Goal: Understand process/instructions

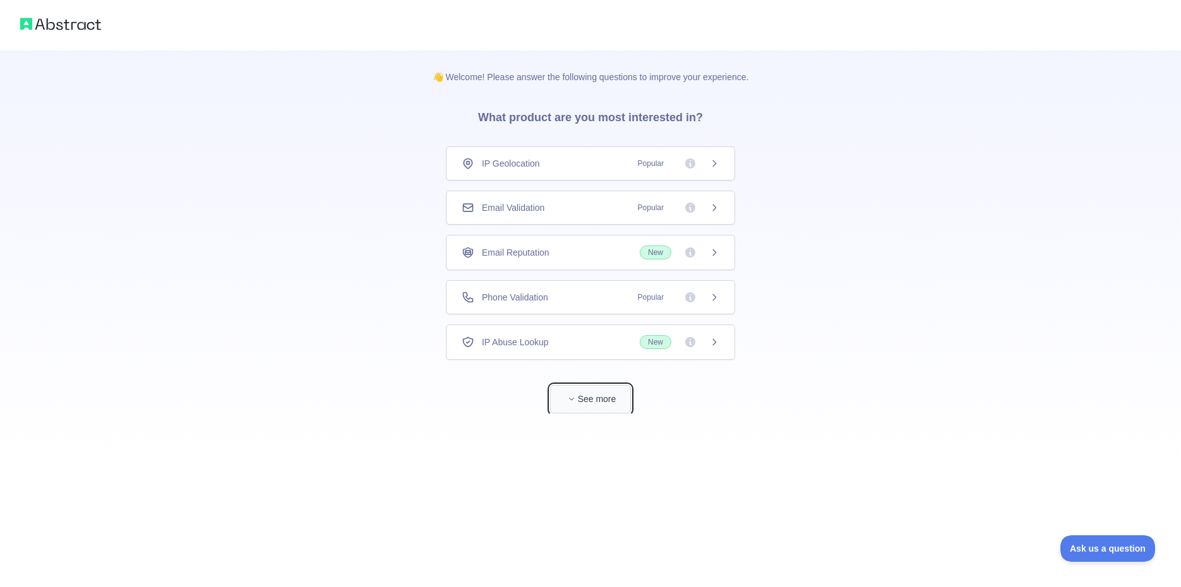
click at [563, 400] on button "See more" at bounding box center [590, 399] width 81 height 28
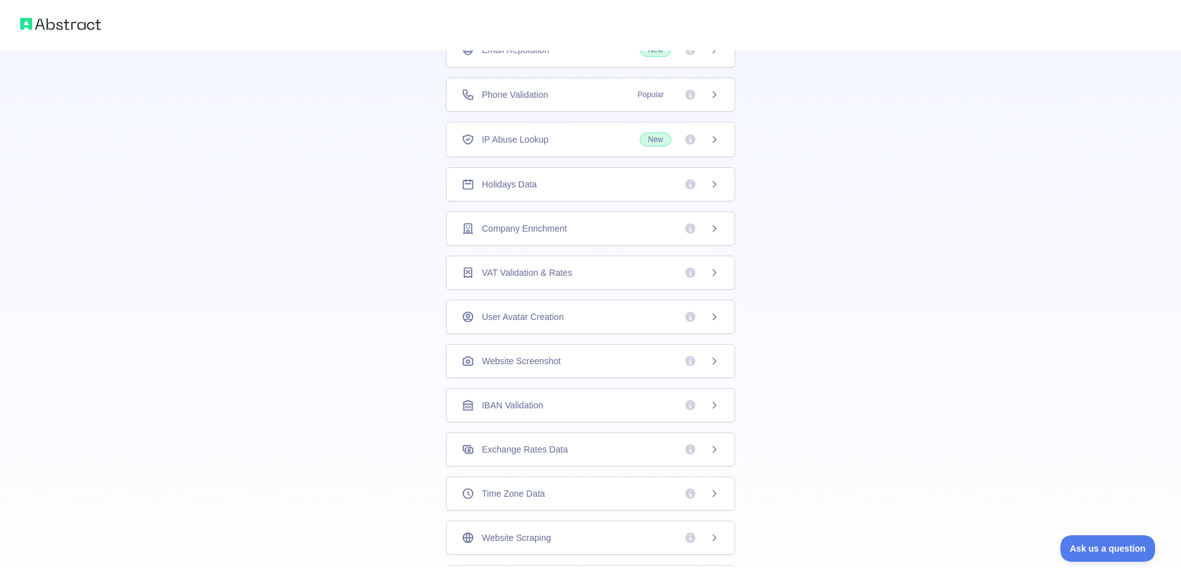
scroll to position [159, 0]
click at [557, 445] on span "Exchange Rates Data" at bounding box center [525, 444] width 86 height 13
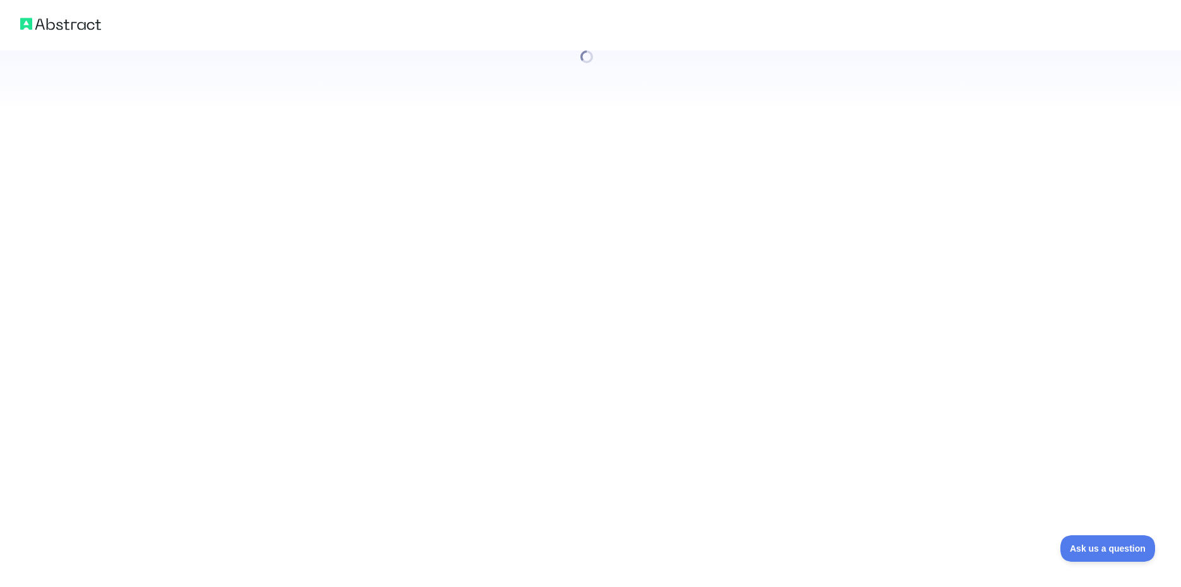
click at [544, 443] on div at bounding box center [590, 293] width 1181 height 587
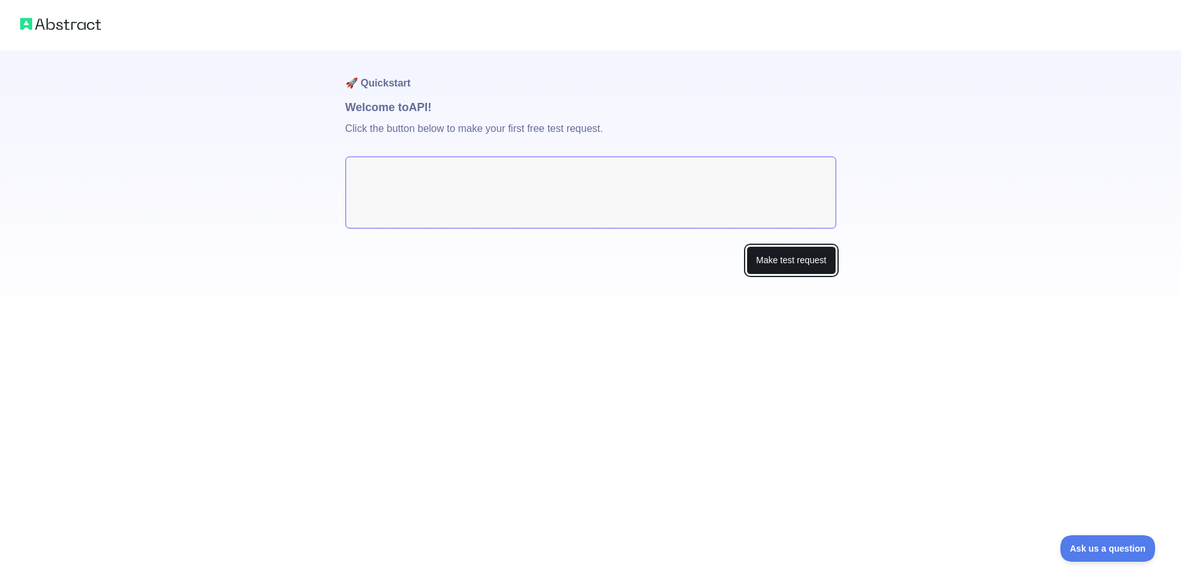
click at [763, 261] on button "Make test request" at bounding box center [790, 260] width 89 height 28
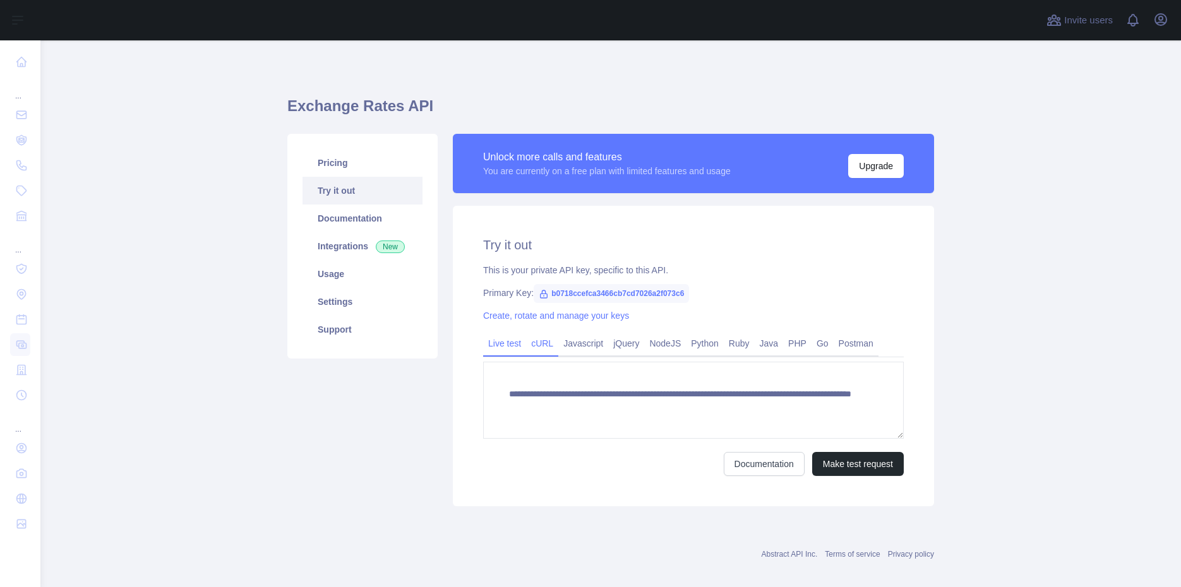
click at [544, 347] on link "cURL" at bounding box center [542, 343] width 32 height 20
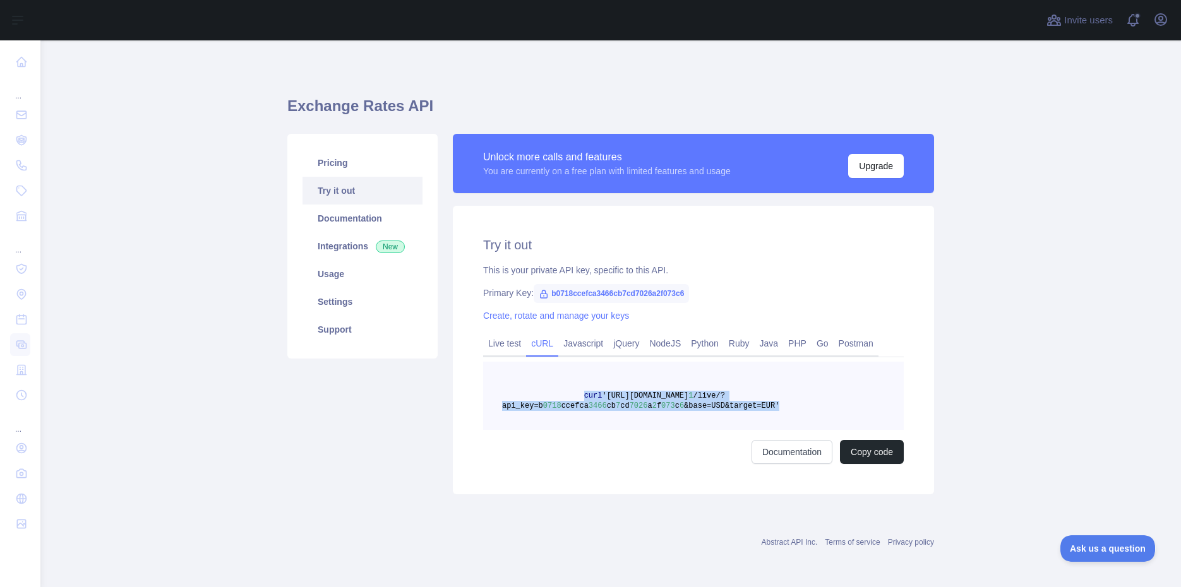
drag, startPoint x: 585, startPoint y: 395, endPoint x: 783, endPoint y: 405, distance: 197.8
click at [783, 405] on pre "curl '[URL][DOMAIN_NAME] 1 /live/?api_key=b 0718 ccefca 3466 cb 7 cd 7026 a 2 f…" at bounding box center [693, 396] width 420 height 68
copy span "curl '[URL][DOMAIN_NAME] 1 /live/?api_key=b 0718 ccefca 3466 cb 7 cd 7026 a 2 f…"
